Goal: Information Seeking & Learning: Learn about a topic

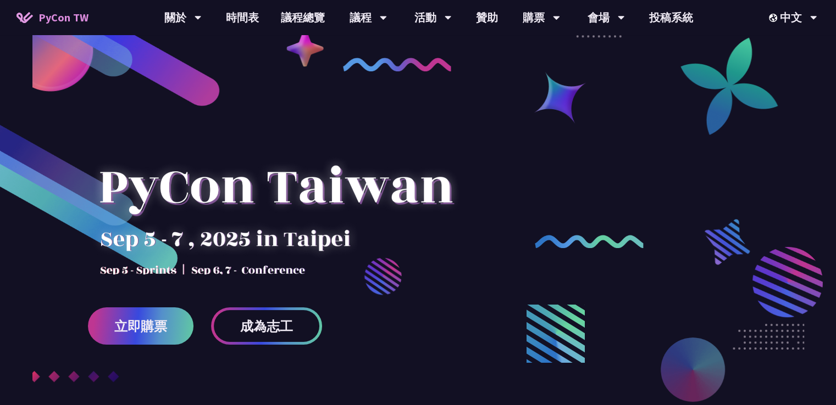
click at [308, 17] on link "議程總覽" at bounding box center [303, 17] width 66 height 35
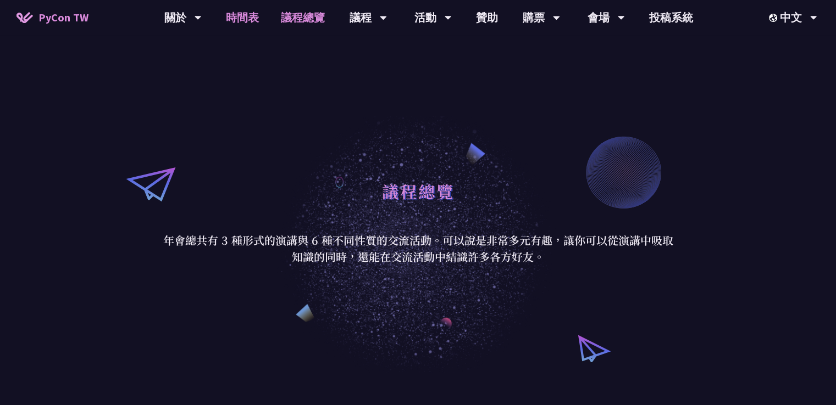
click at [255, 17] on link "時間表" at bounding box center [242, 17] width 55 height 35
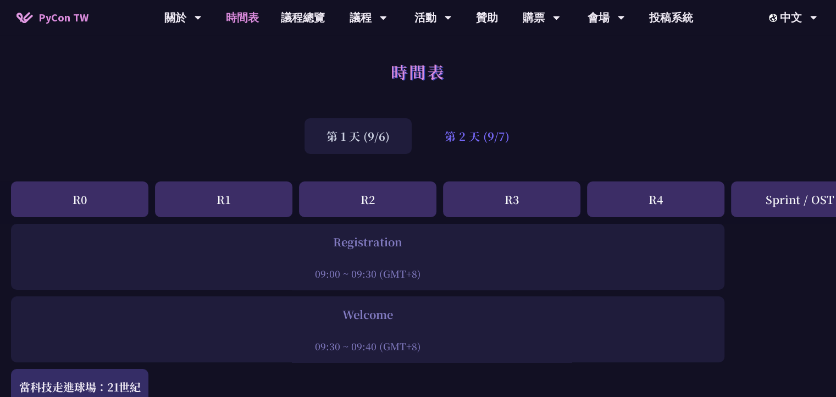
click at [447, 134] on div "第 2 天 (9/7)" at bounding box center [476, 136] width 109 height 36
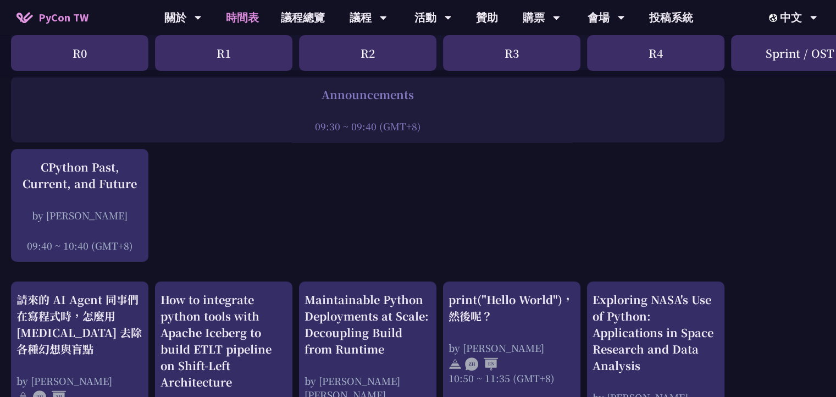
scroll to position [275, 0]
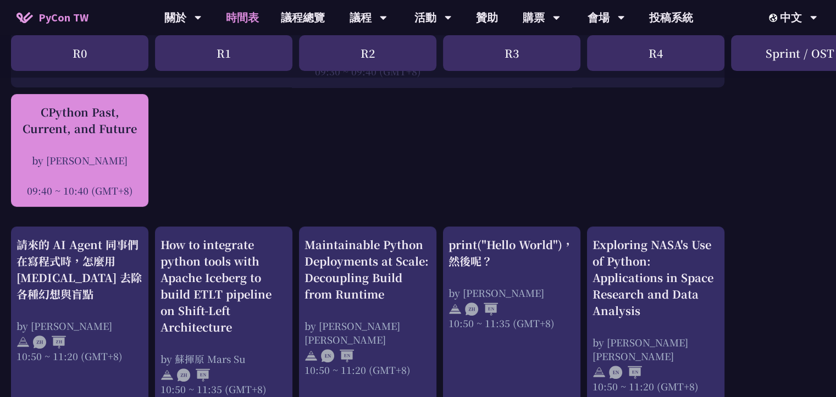
click at [36, 115] on div "CPython Past, Current, and Future" at bounding box center [79, 120] width 126 height 33
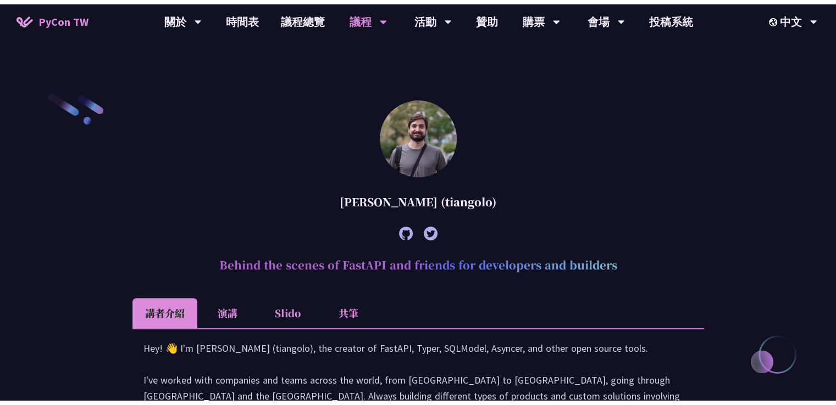
scroll to position [1489, 0]
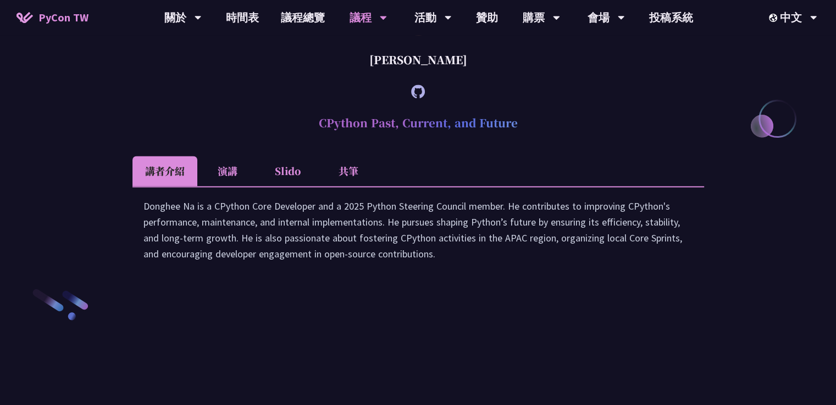
drag, startPoint x: 382, startPoint y: 155, endPoint x: 475, endPoint y: 149, distance: 93.0
click at [475, 76] on div "[PERSON_NAME]" at bounding box center [417, 59] width 571 height 33
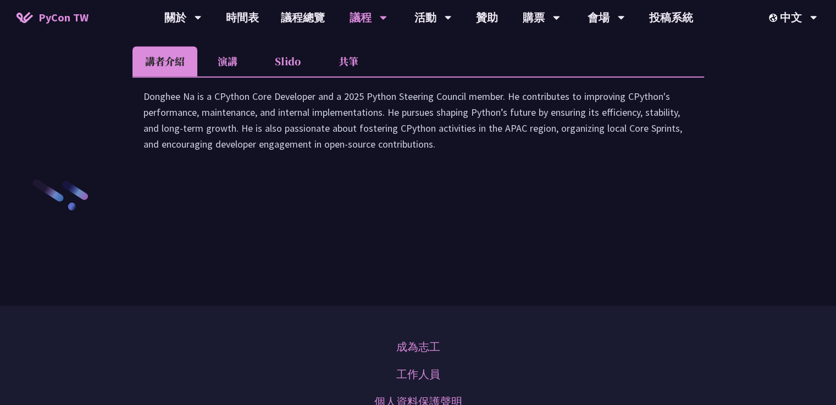
click at [142, 174] on div "Donghee Na is a CPython Core Developer and a 2025 Python Steering Council membe…" at bounding box center [417, 125] width 571 height 98
drag, startPoint x: 142, startPoint y: 205, endPoint x: 483, endPoint y: 259, distance: 345.4
click at [483, 174] on div "Donghee Na is a CPython Core Developer and a 2025 Python Steering Council membe…" at bounding box center [417, 125] width 571 height 98
copy div "Donghee Na is a CPython Core Developer and a 2025 Python Steering Council membe…"
click at [233, 76] on li "演講" at bounding box center [227, 61] width 60 height 30
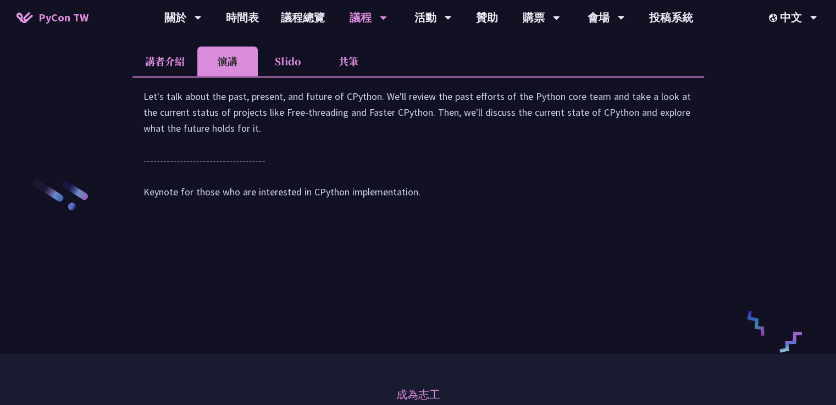
click at [292, 76] on li "Slido" at bounding box center [288, 61] width 60 height 30
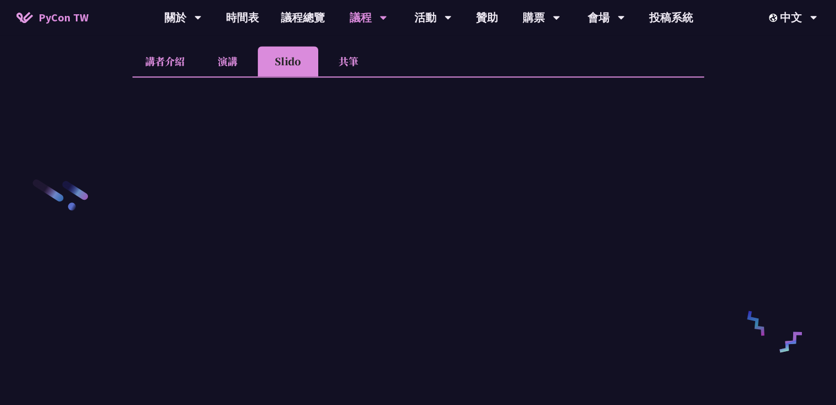
click at [341, 76] on li "共筆" at bounding box center [348, 61] width 60 height 30
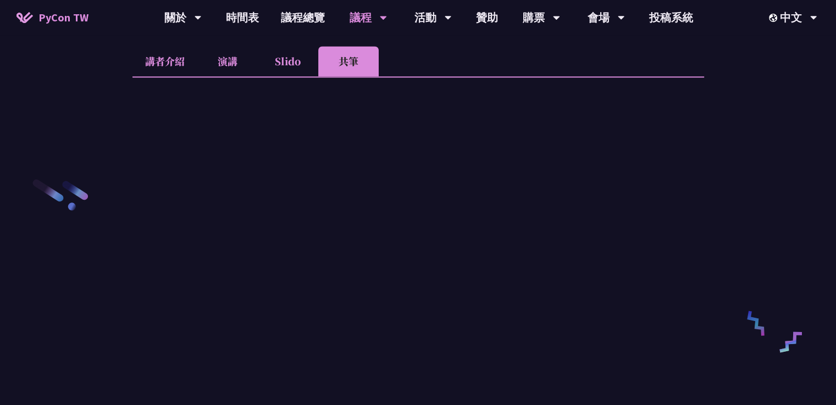
click at [296, 76] on li "Slido" at bounding box center [288, 61] width 60 height 30
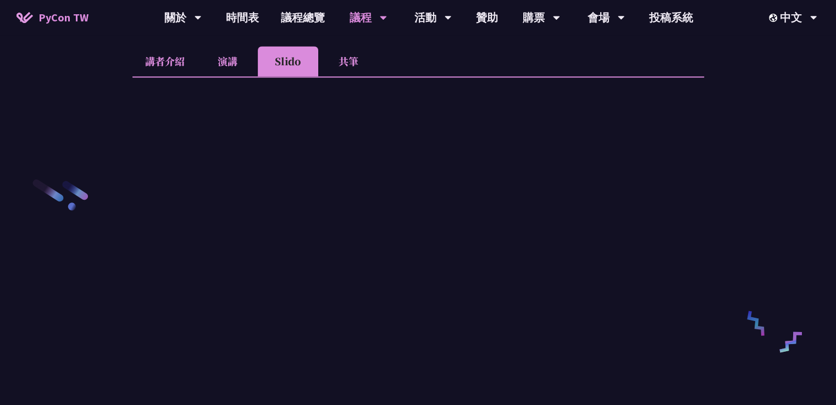
drag, startPoint x: 310, startPoint y: 107, endPoint x: 527, endPoint y: 110, distance: 216.5
click at [527, 30] on h2 "CPython Past, Current, and Future" at bounding box center [417, 13] width 571 height 33
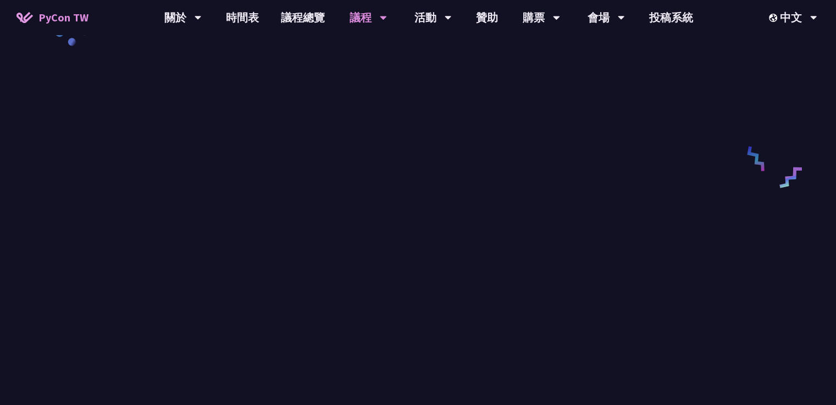
scroll to position [1654, 0]
click at [240, 21] on li "演講" at bounding box center [227, 6] width 60 height 30
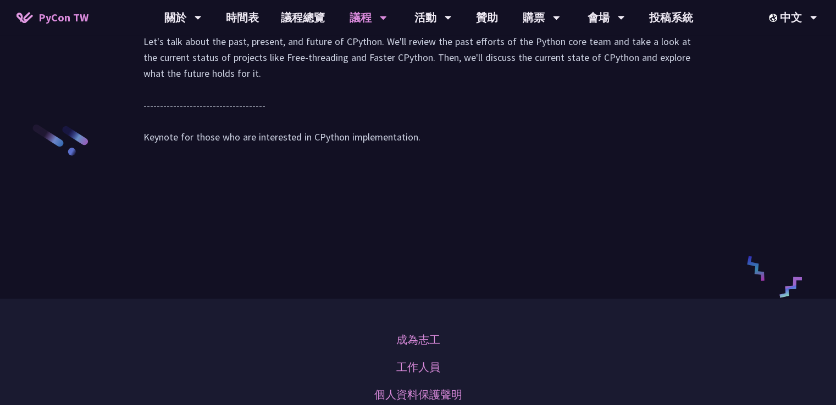
click at [336, 21] on li "共筆" at bounding box center [348, 6] width 60 height 30
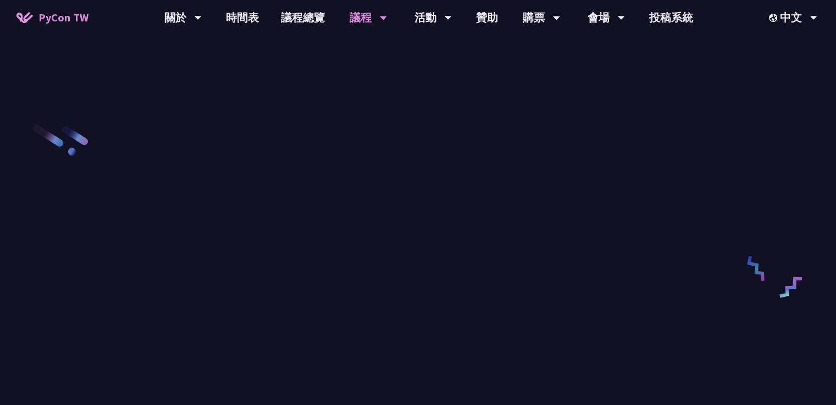
click at [274, 21] on li "Slido" at bounding box center [288, 6] width 60 height 30
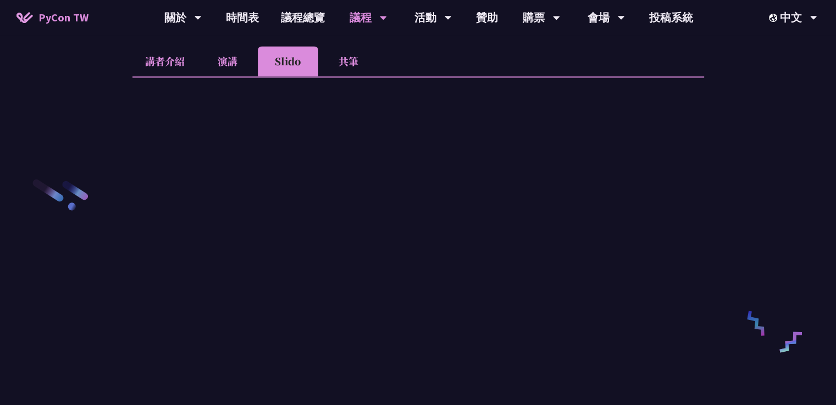
scroll to position [1544, 0]
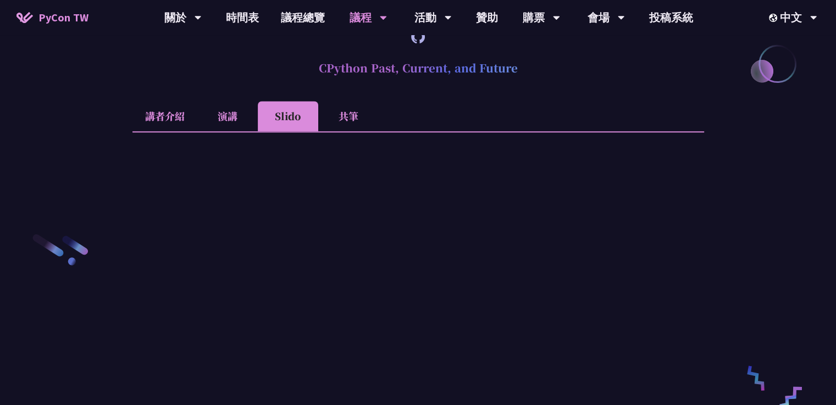
click at [244, 131] on li "演講" at bounding box center [227, 116] width 60 height 30
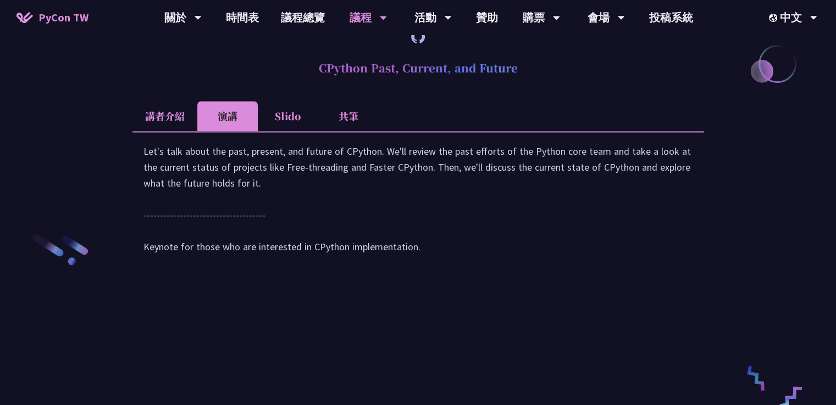
click at [349, 131] on li "共筆" at bounding box center [348, 116] width 60 height 30
